Goal: Information Seeking & Learning: Learn about a topic

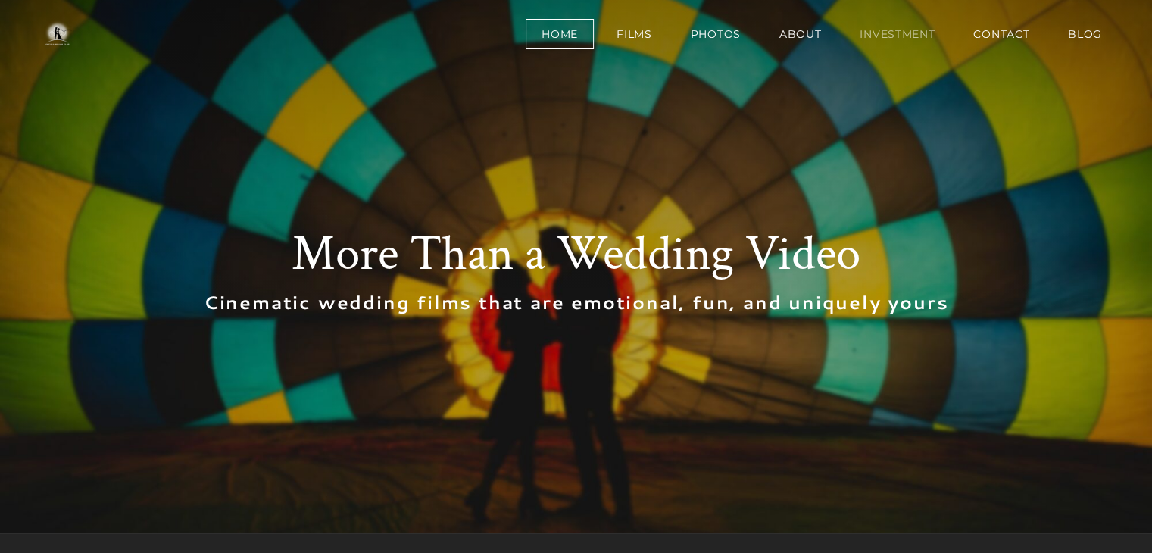
click at [887, 25] on link "Investment" at bounding box center [897, 34] width 107 height 30
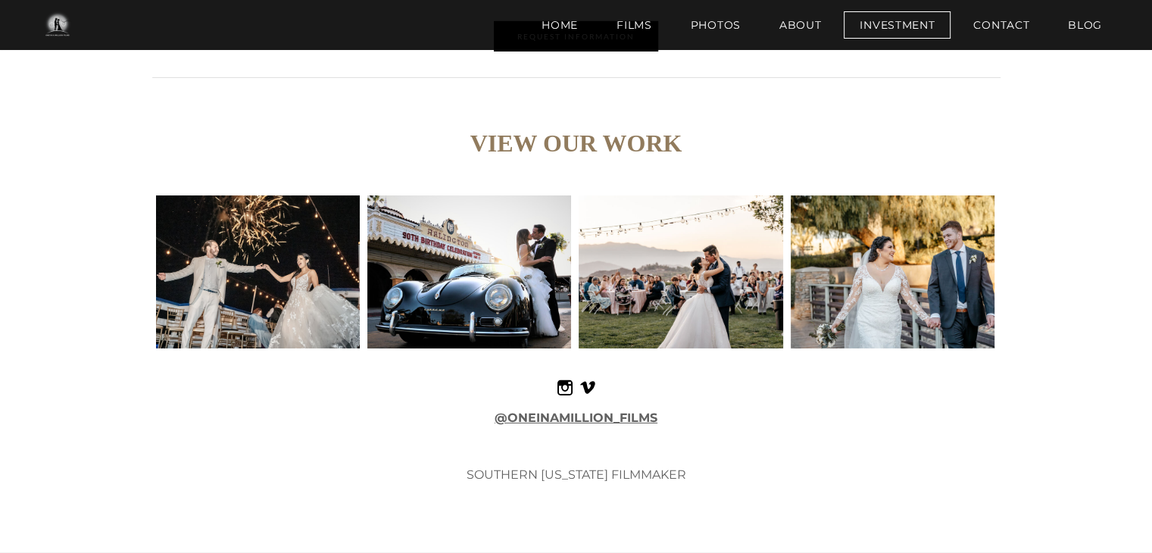
scroll to position [4997, 0]
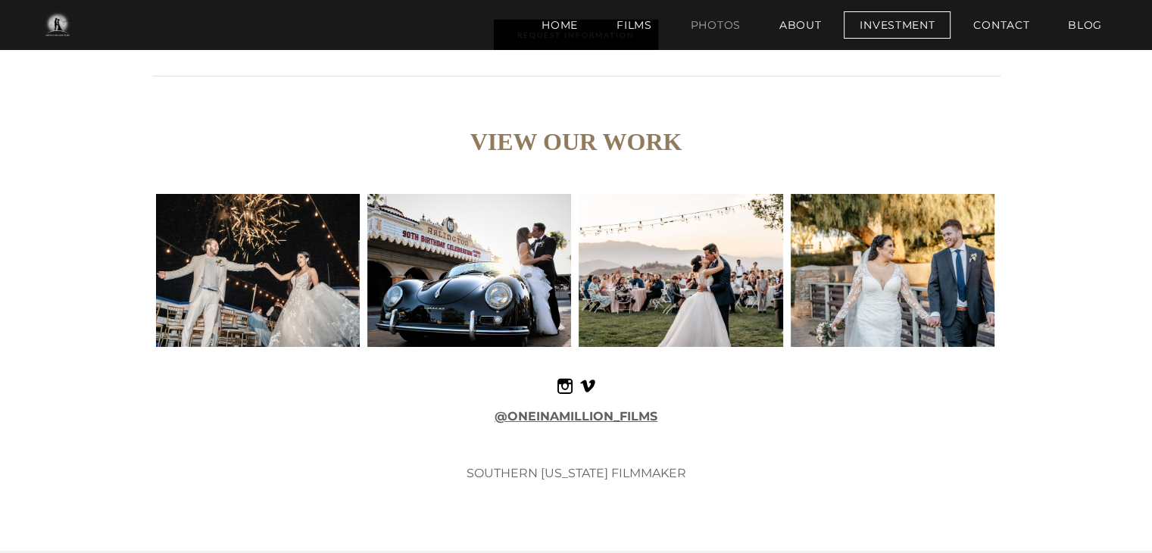
click at [708, 29] on link "Photos" at bounding box center [716, 24] width 82 height 27
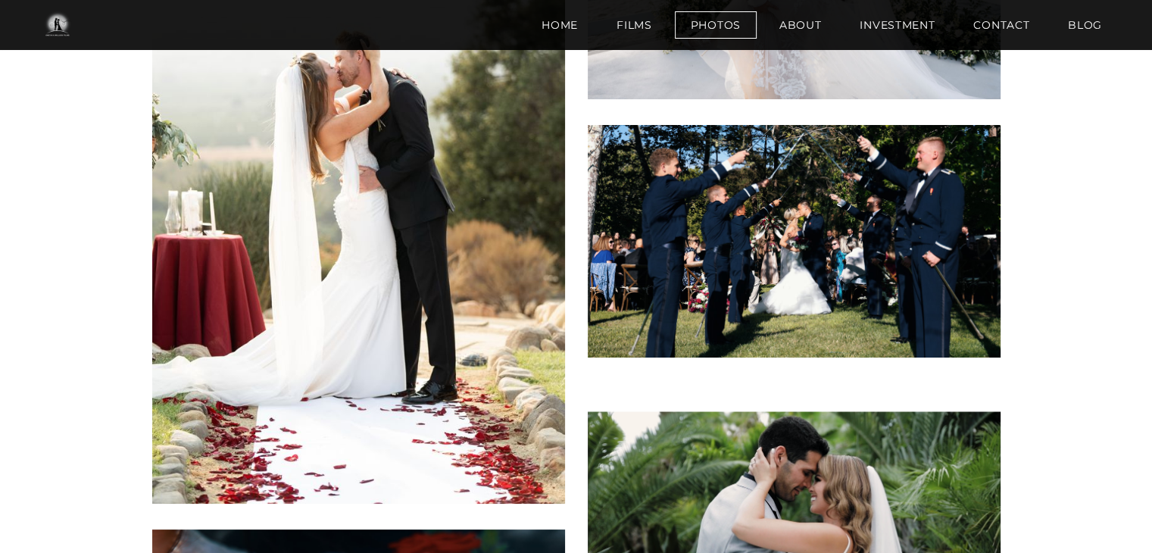
scroll to position [5047, 0]
